Goal: Browse casually

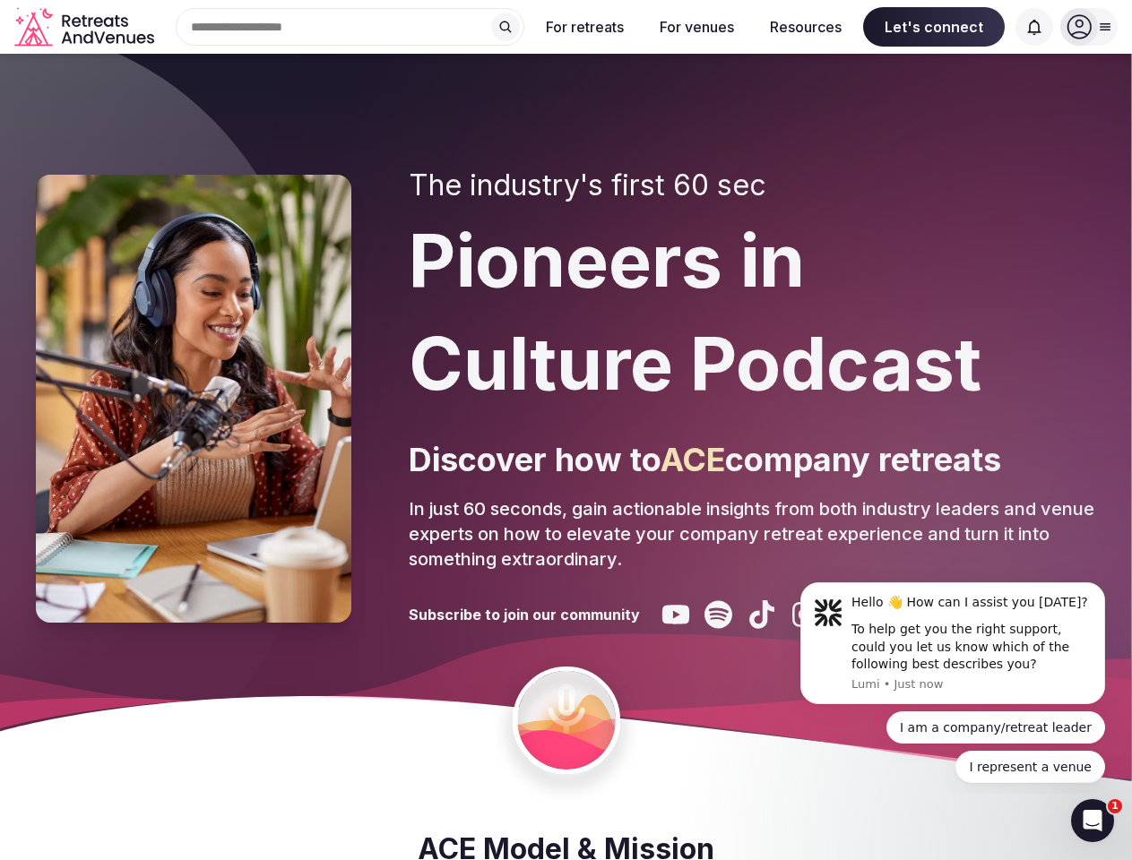
click at [566, 430] on div "The industry's first 60 sec Pioneers in Culture Podcast Discover how to ACE com…" at bounding box center [752, 399] width 687 height 461
click at [350, 27] on div "Search Popular Destinations [GEOGRAPHIC_DATA], [GEOGRAPHIC_DATA] [GEOGRAPHIC_DA…" at bounding box center [342, 27] width 363 height 38
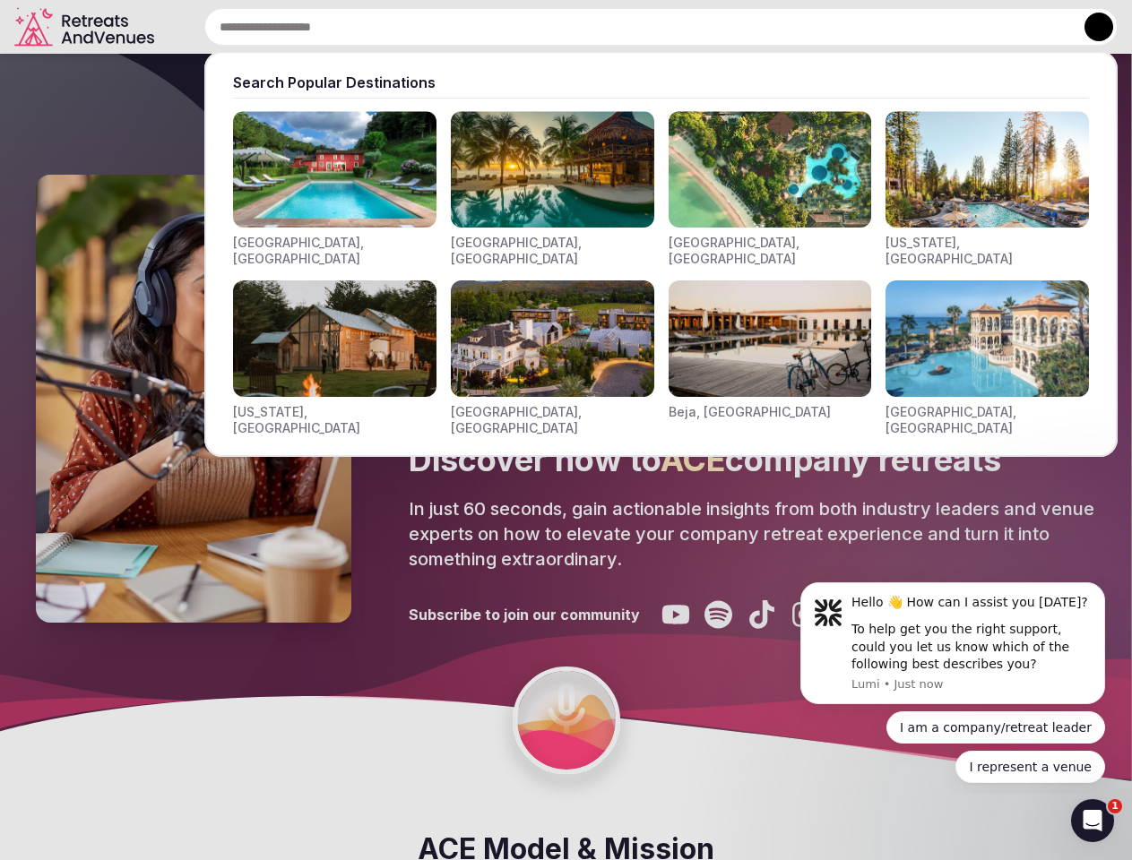
click at [506, 27] on input "text" at bounding box center [660, 27] width 913 height 38
click at [585, 27] on input "text" at bounding box center [660, 27] width 913 height 38
click at [696, 27] on input "text" at bounding box center [660, 27] width 913 height 38
click at [806, 27] on input "text" at bounding box center [660, 27] width 913 height 38
click at [934, 27] on input "text" at bounding box center [660, 27] width 913 height 38
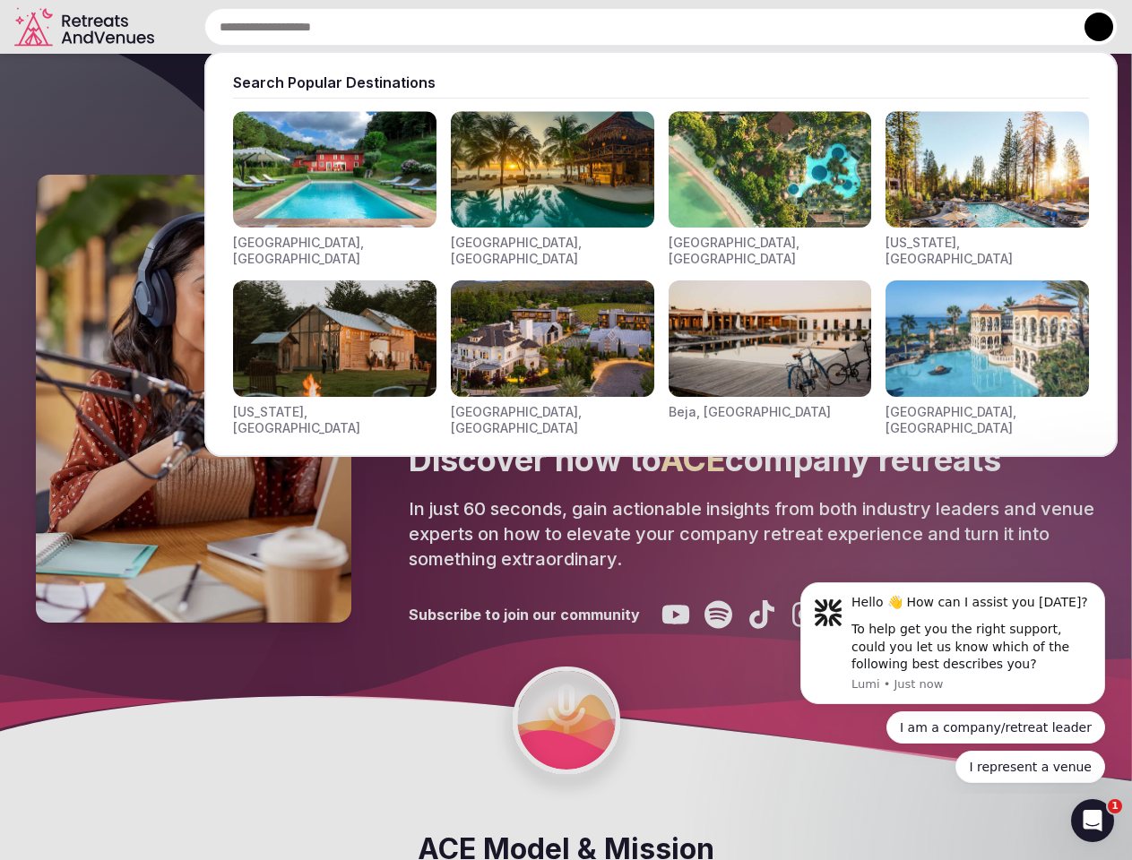
click at [1034, 27] on input "text" at bounding box center [660, 27] width 913 height 38
click at [1089, 27] on button at bounding box center [1099, 27] width 29 height 29
